Goal: Transaction & Acquisition: Book appointment/travel/reservation

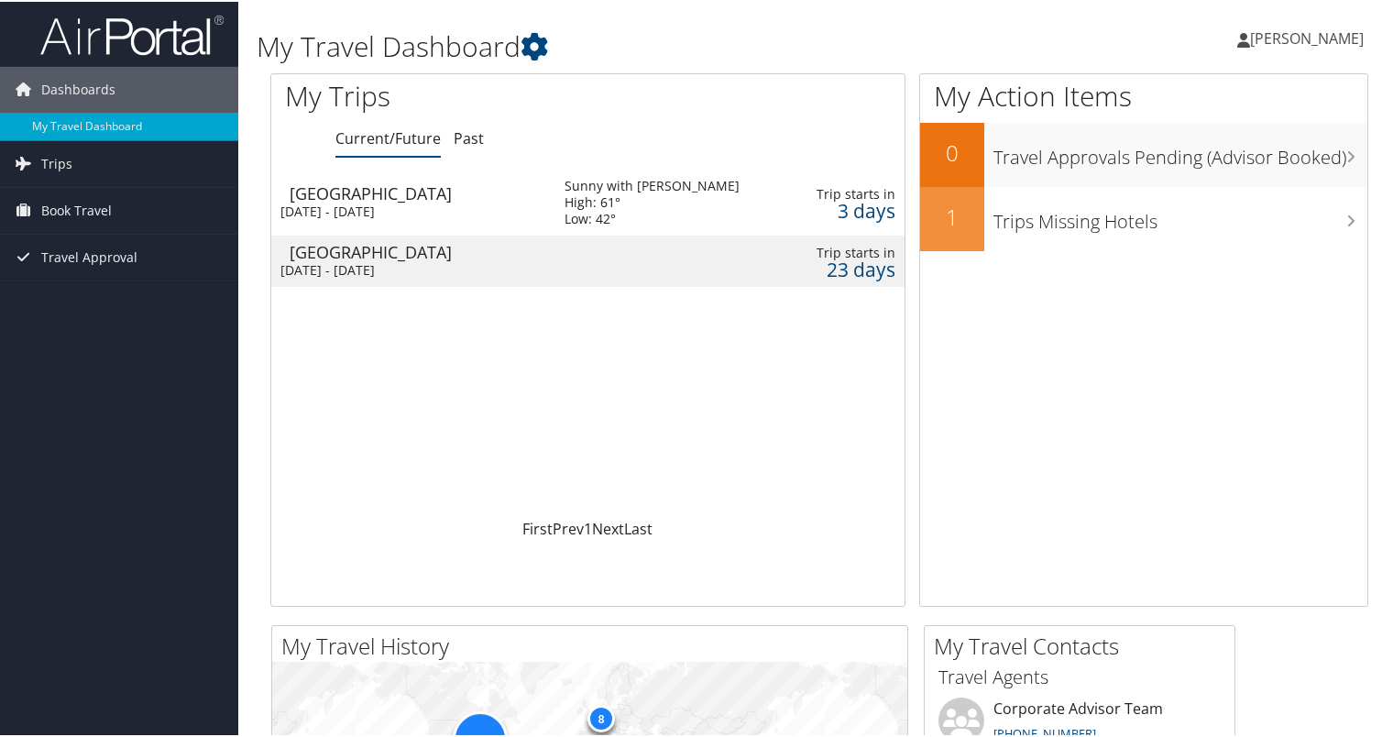
click at [564, 210] on td "Sunny with Patchy Frost High: 61° Low: 42°" at bounding box center [660, 201] width 228 height 66
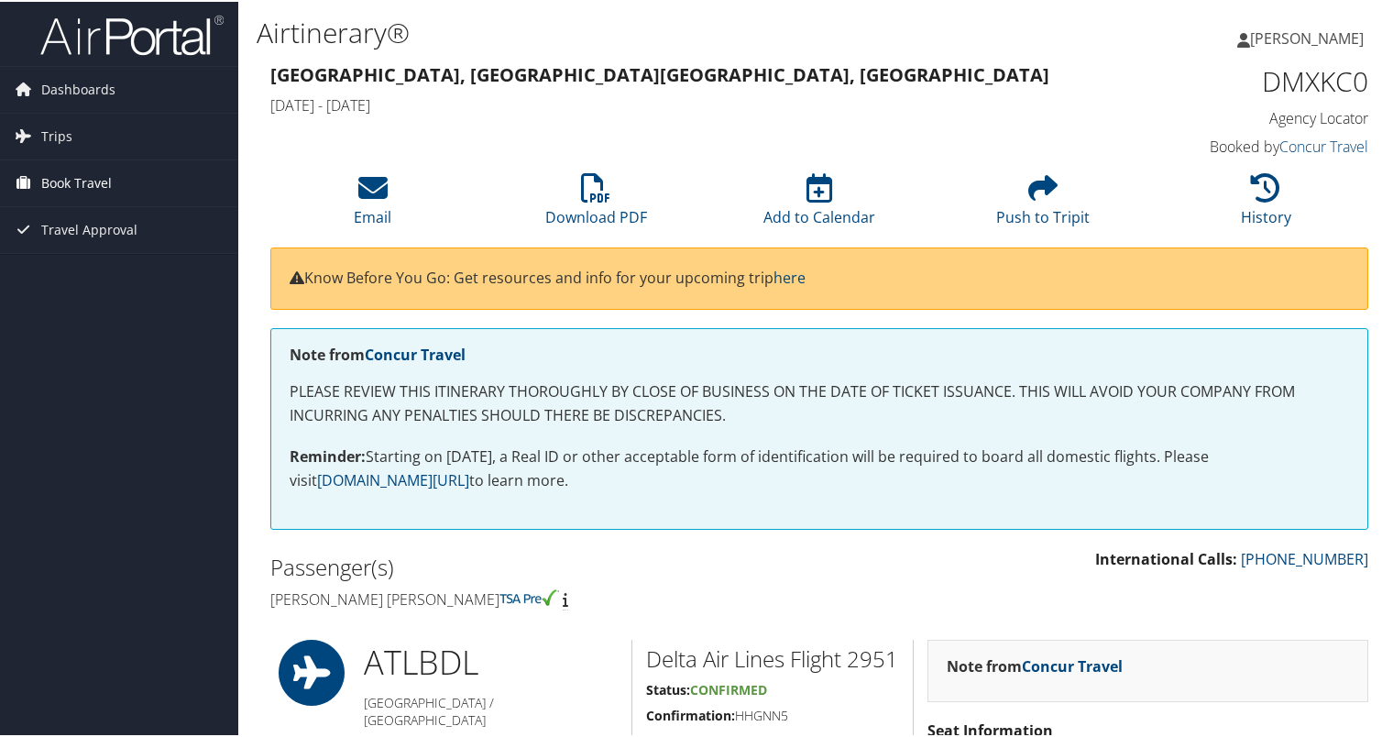
click at [52, 181] on span "Book Travel" at bounding box center [76, 182] width 71 height 46
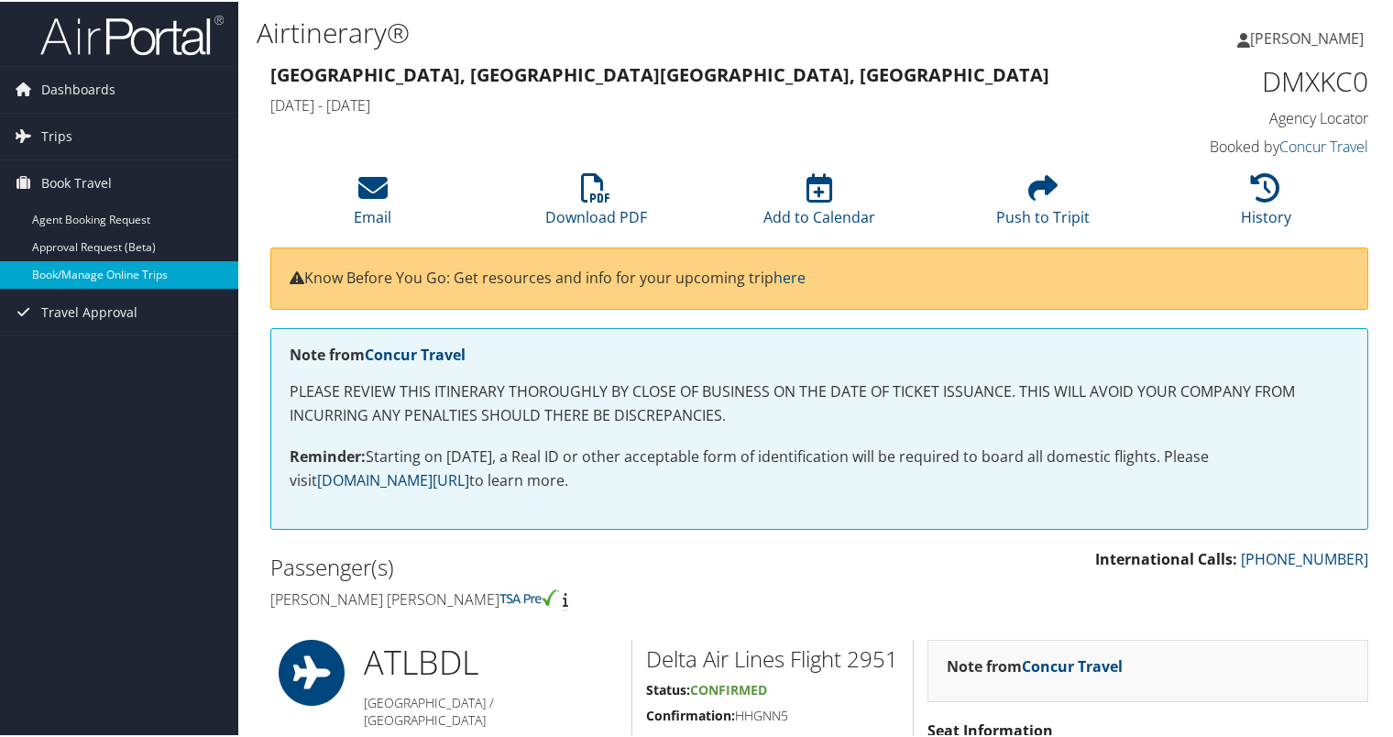
click at [55, 267] on link "Book/Manage Online Trips" at bounding box center [119, 272] width 238 height 27
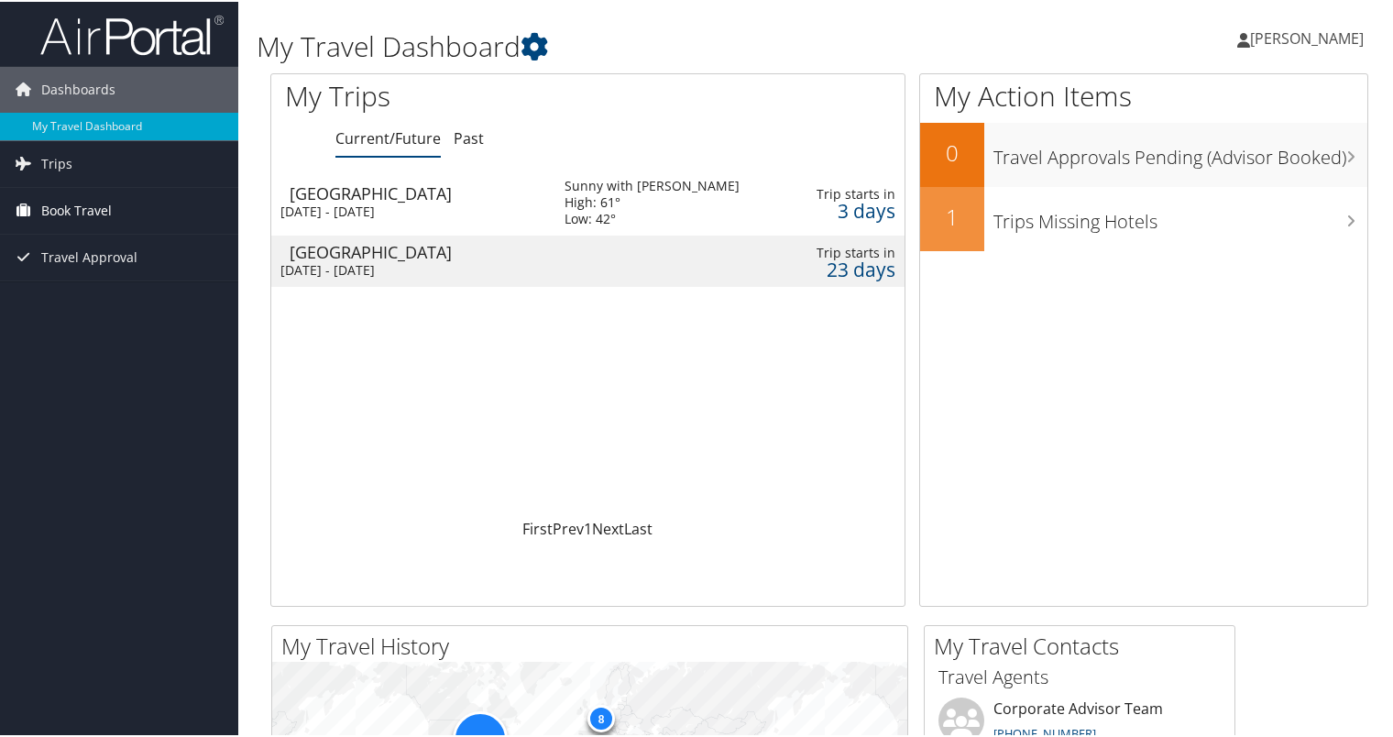
click at [51, 205] on span "Book Travel" at bounding box center [76, 209] width 71 height 46
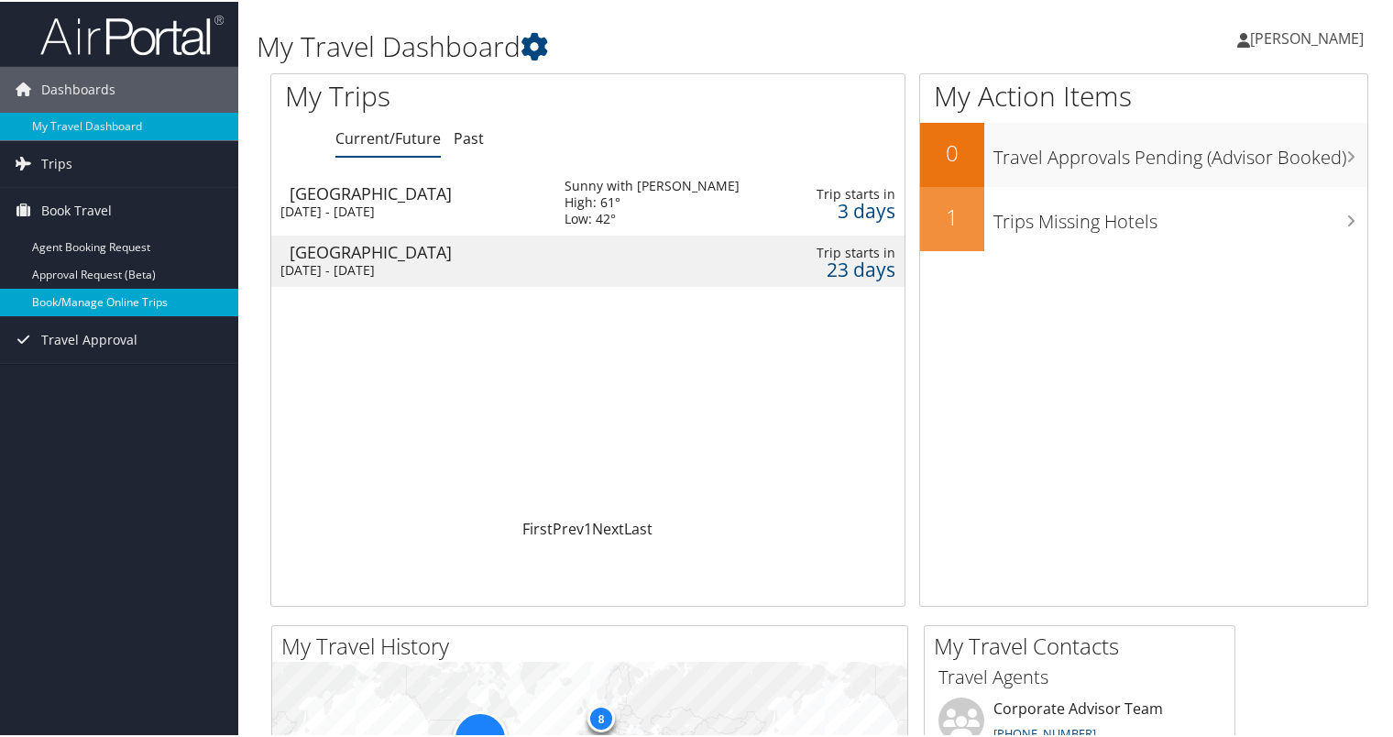
click at [59, 295] on link "Book/Manage Online Trips" at bounding box center [119, 300] width 238 height 27
